Goal: Communication & Community: Answer question/provide support

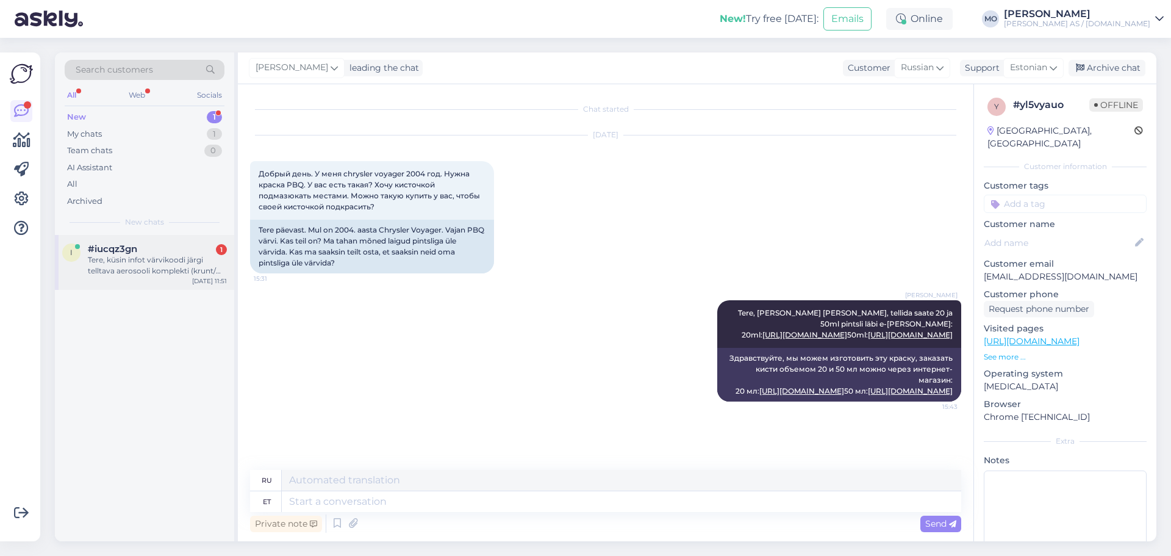
scroll to position [22, 0]
click at [110, 253] on span "#iucqz3gn" at bounding box center [112, 248] width 49 height 11
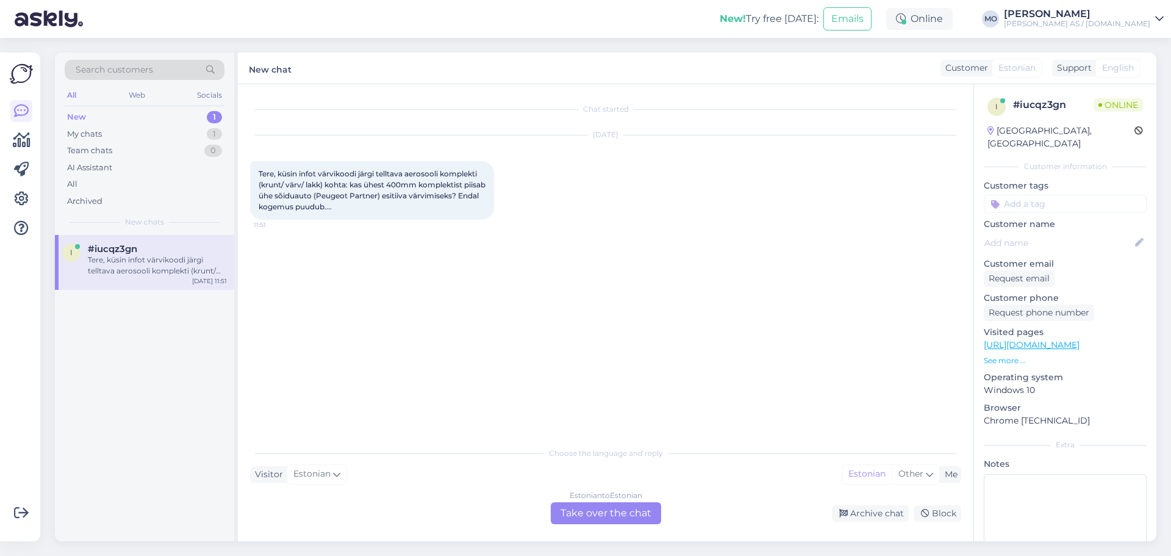
click at [576, 510] on div "Estonian to Estonian Take over the chat" at bounding box center [606, 513] width 110 height 22
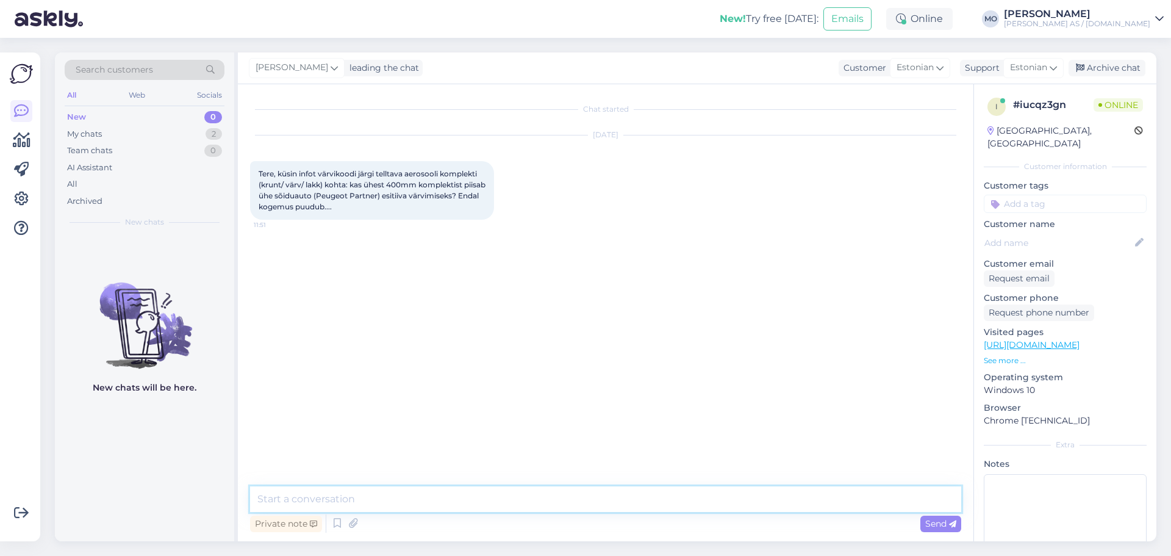
click at [274, 501] on textarea at bounding box center [605, 499] width 711 height 26
click at [397, 498] on textarea "Tere, jah ühe tiiva värvimiseks võiks sellisest komplektist piisata" at bounding box center [605, 499] width 711 height 26
click at [401, 498] on textarea "Tere, jah ühe tiiva värvimiseks võiks sellisest komplektist piisata" at bounding box center [605, 499] width 711 height 26
click at [594, 503] on textarea "Tere, jah ühe tiiva värvimiseks väljast võiks sellisest komplektist piisata" at bounding box center [605, 499] width 711 height 26
click at [596, 501] on textarea "Tere, jah ühe tiiva värvimiseks väljast võiks sellisest komplektist piisata" at bounding box center [605, 499] width 711 height 26
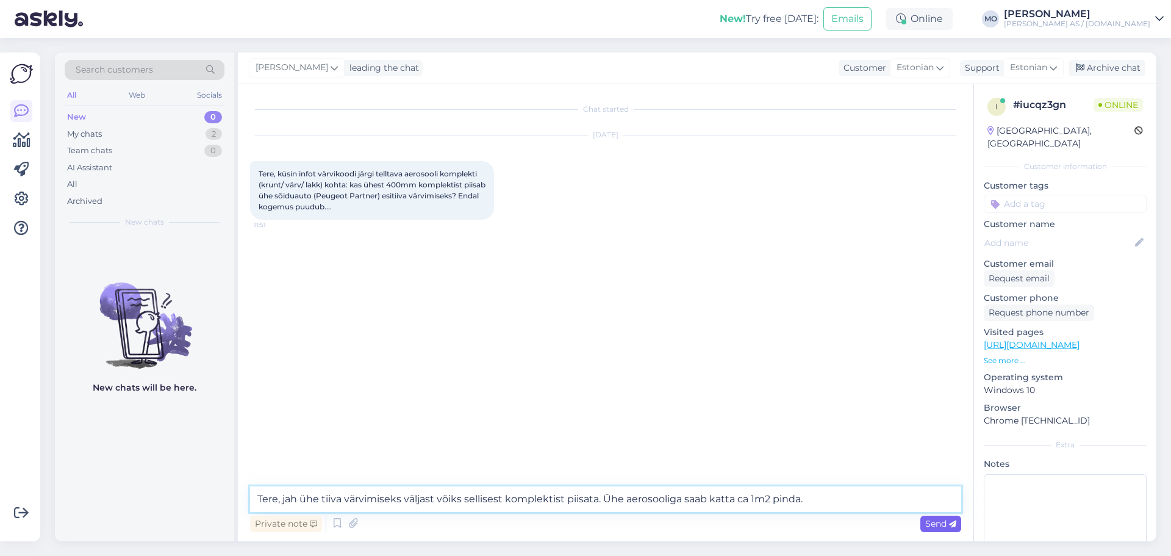
type textarea "Tere, jah ühe tiiva värvimiseks väljast võiks sellisest komplektist piisata. Üh…"
click at [944, 521] on span "Send" at bounding box center [940, 523] width 31 height 11
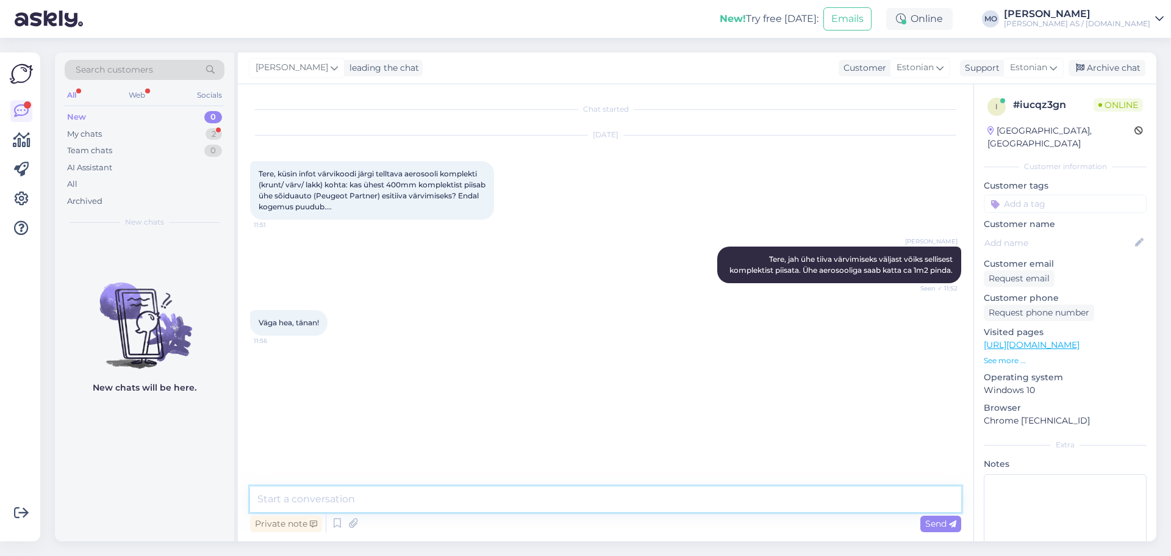
drag, startPoint x: 381, startPoint y: 511, endPoint x: 378, endPoint y: 501, distance: 10.8
click at [381, 510] on textarea at bounding box center [605, 499] width 711 height 26
type textarea "Palun, ilusat päeva Teile."
click at [948, 521] on span "Send" at bounding box center [940, 523] width 31 height 11
